Goal: Book appointment/travel/reservation

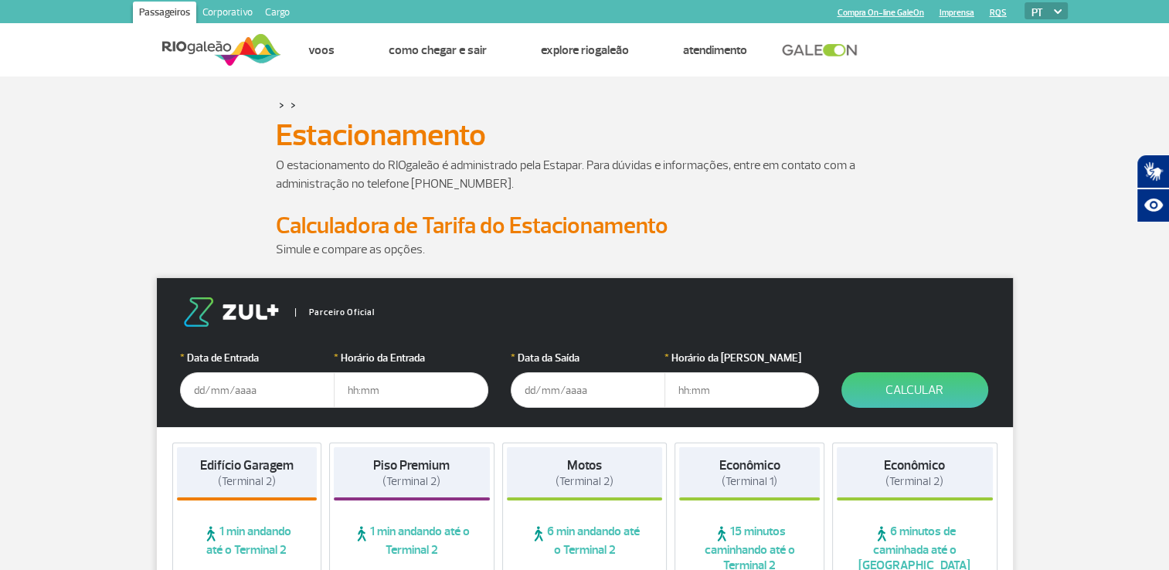
click at [288, 397] on input "text" at bounding box center [257, 391] width 155 height 36
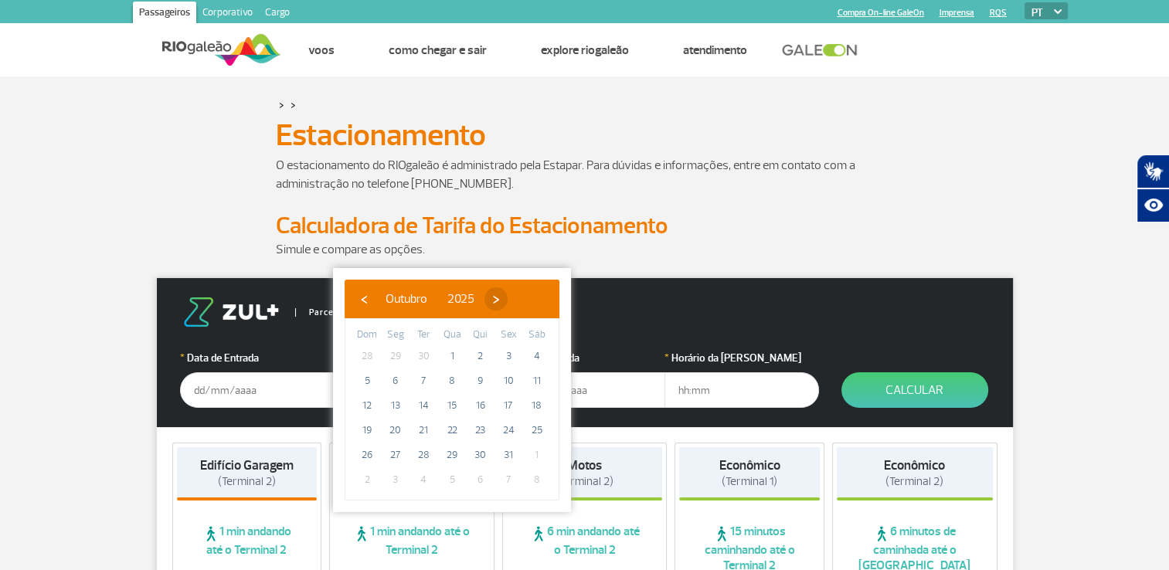
click at [508, 294] on span "›" at bounding box center [496, 299] width 23 height 23
click at [519, 294] on span "›" at bounding box center [507, 299] width 23 height 23
click at [422, 395] on span "16" at bounding box center [423, 405] width 25 height 25
type input "[DATE]"
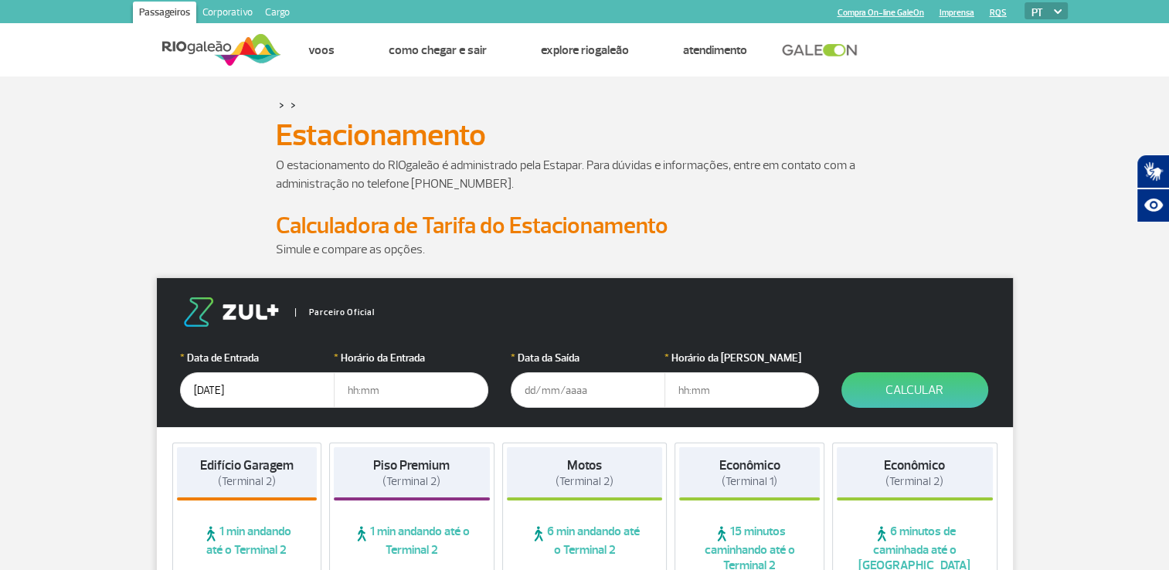
click at [422, 395] on input "text" at bounding box center [411, 391] width 155 height 36
type input "17:00"
click at [578, 391] on input "text" at bounding box center [588, 391] width 155 height 36
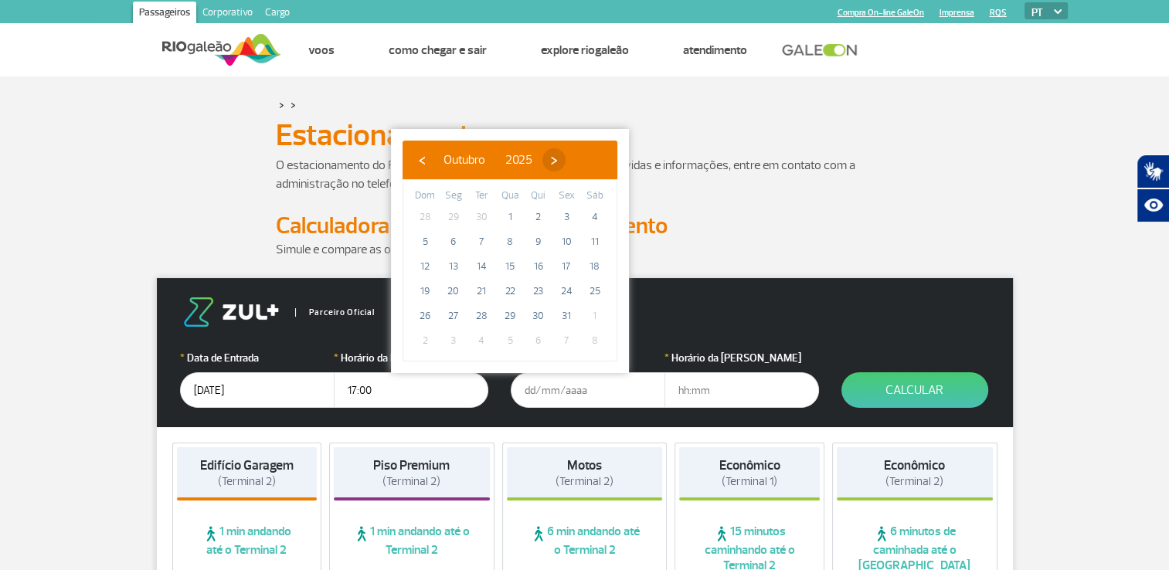
click at [566, 167] on span "›" at bounding box center [554, 159] width 23 height 23
click at [577, 167] on span "›" at bounding box center [565, 159] width 23 height 23
click at [457, 290] on span "19" at bounding box center [453, 291] width 25 height 25
type input "[DATE]"
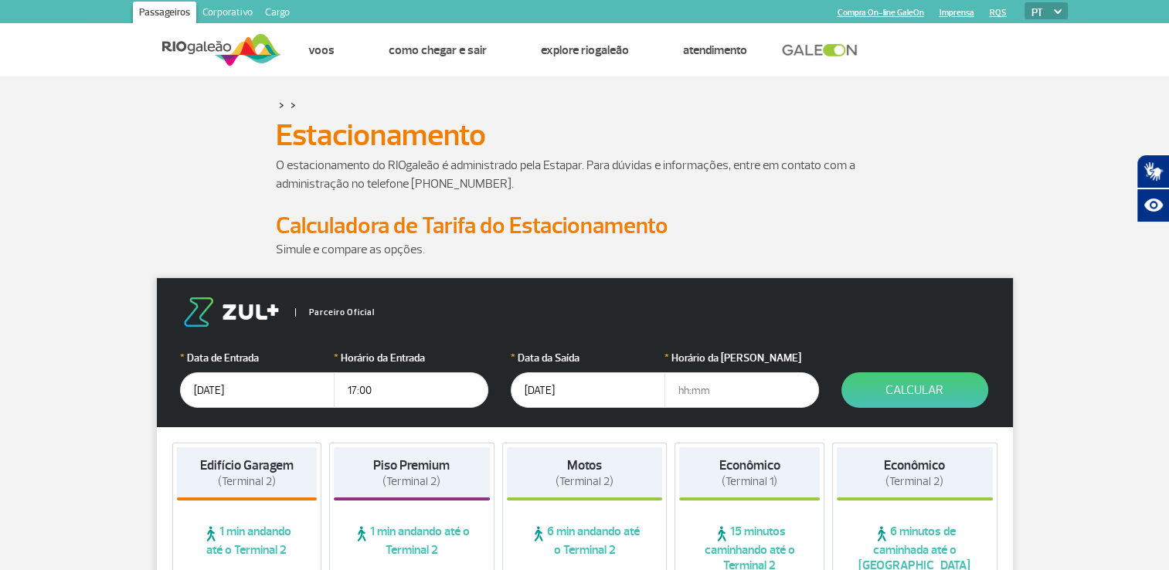
click at [745, 392] on input "text" at bounding box center [742, 391] width 155 height 36
type input "17:00"
click at [924, 394] on button "Calcular" at bounding box center [915, 391] width 147 height 36
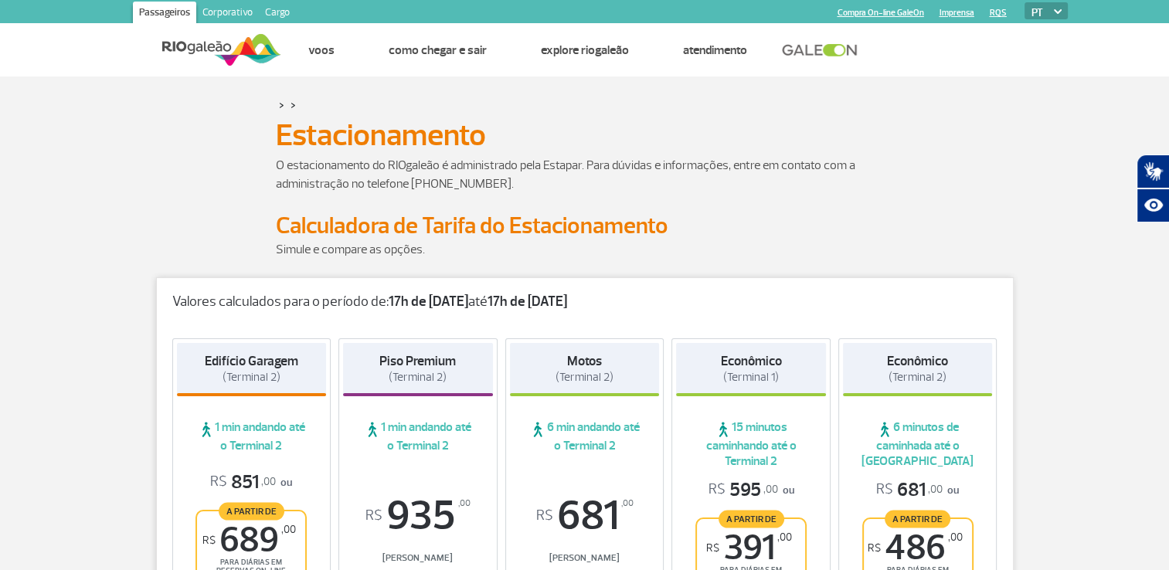
scroll to position [155, 0]
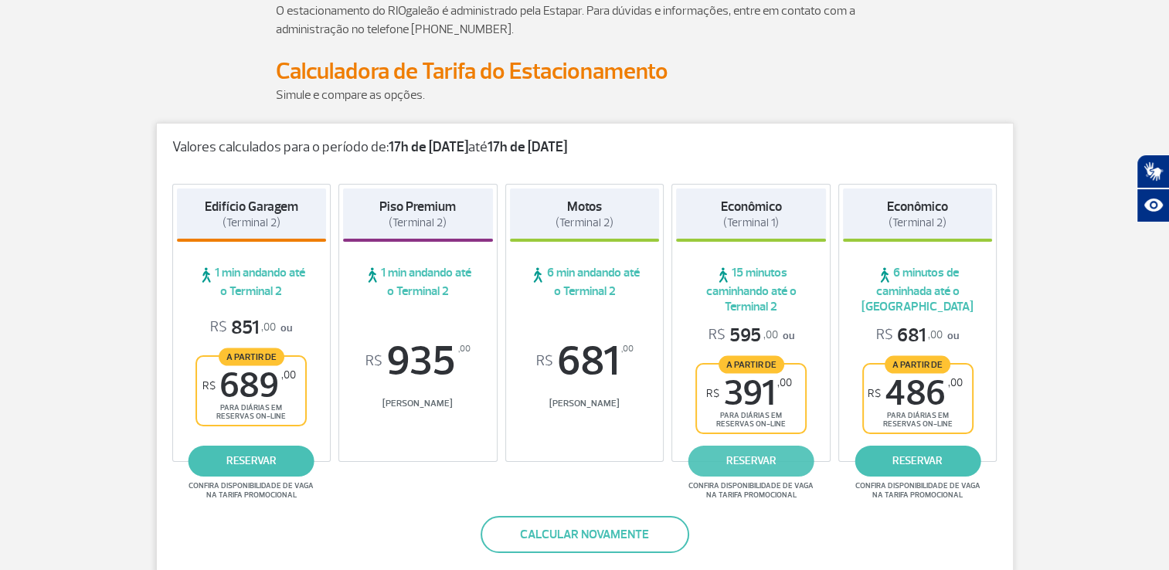
click at [762, 465] on link "reservar" at bounding box center [752, 461] width 126 height 31
